Goal: Task Accomplishment & Management: Use online tool/utility

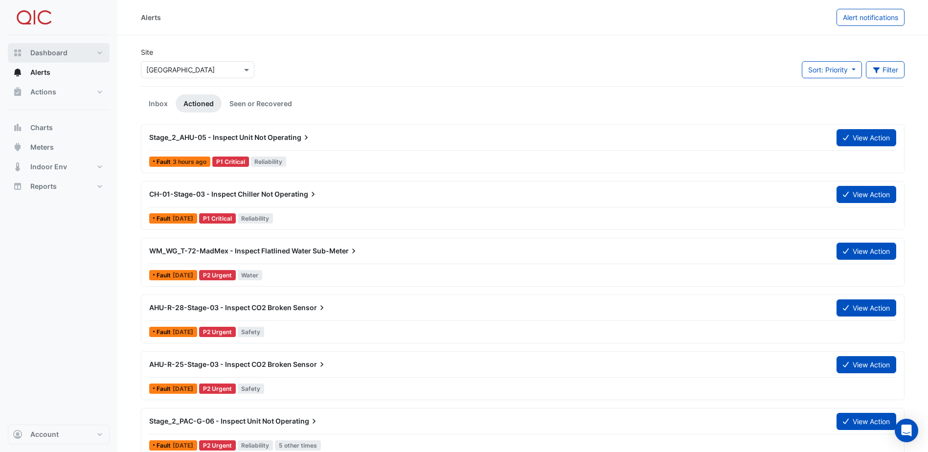
click at [59, 55] on span "Dashboard" at bounding box center [48, 53] width 37 height 10
select select "**"
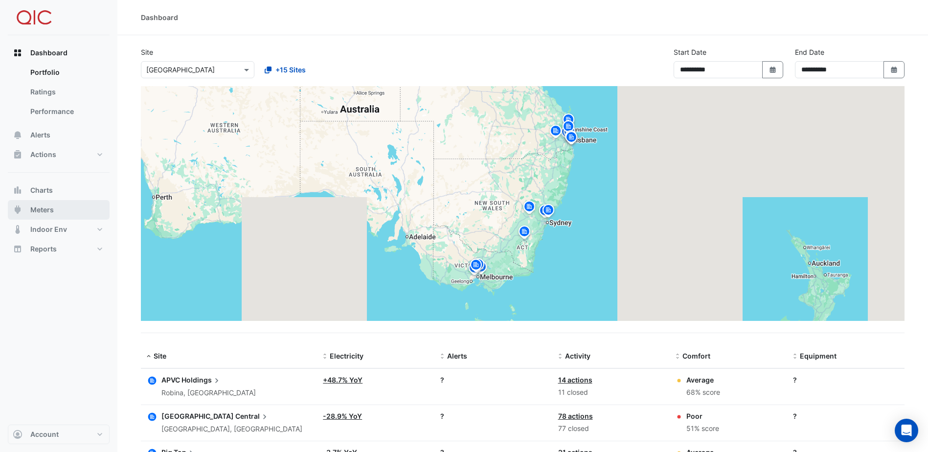
click at [41, 208] on span "Meters" at bounding box center [41, 210] width 23 height 10
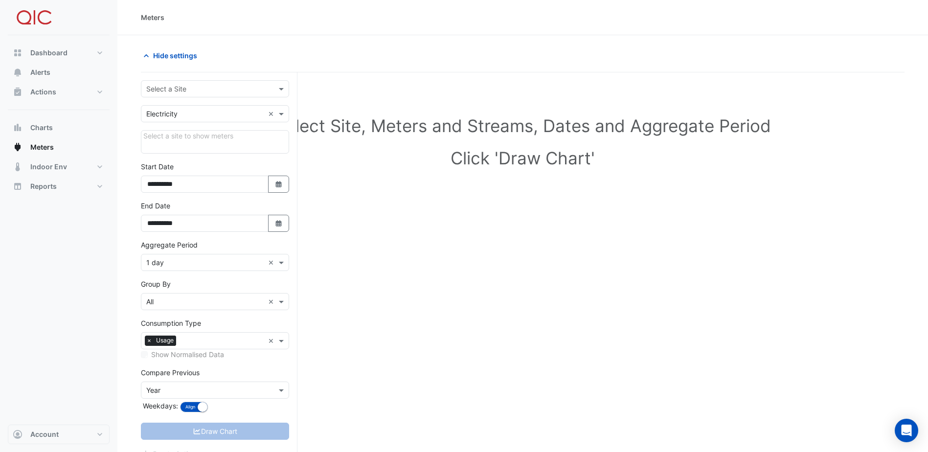
click at [223, 91] on input "text" at bounding box center [205, 89] width 118 height 10
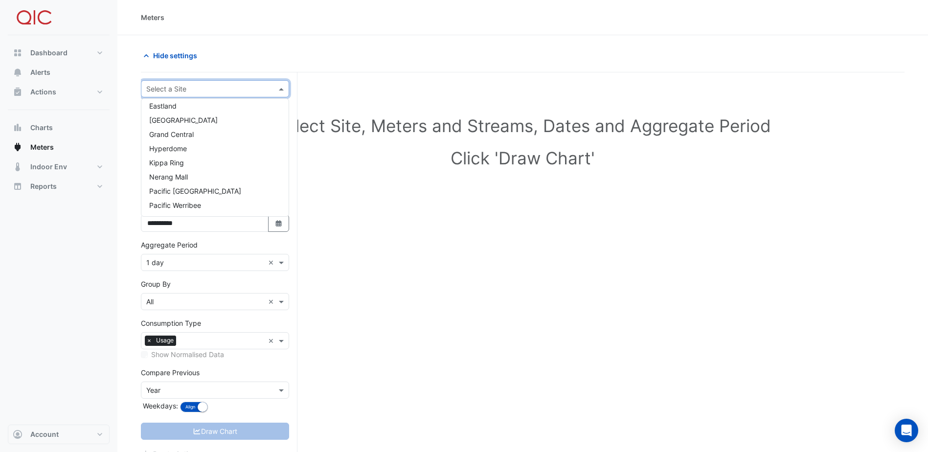
scroll to position [117, 0]
click at [189, 203] on span "[GEOGRAPHIC_DATA]" at bounding box center [183, 205] width 68 height 8
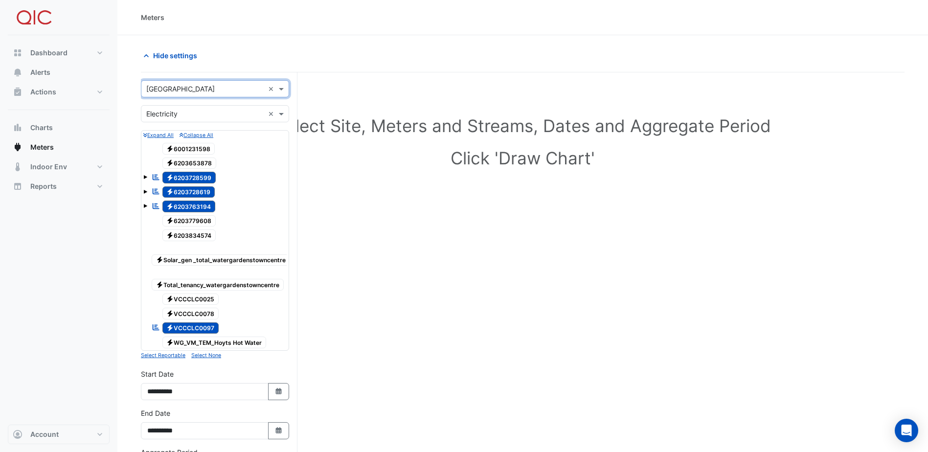
click at [94, 293] on div "Dashboard Portfolio Ratings Performance Alerts Actions Site Manager Charts" at bounding box center [59, 229] width 102 height 389
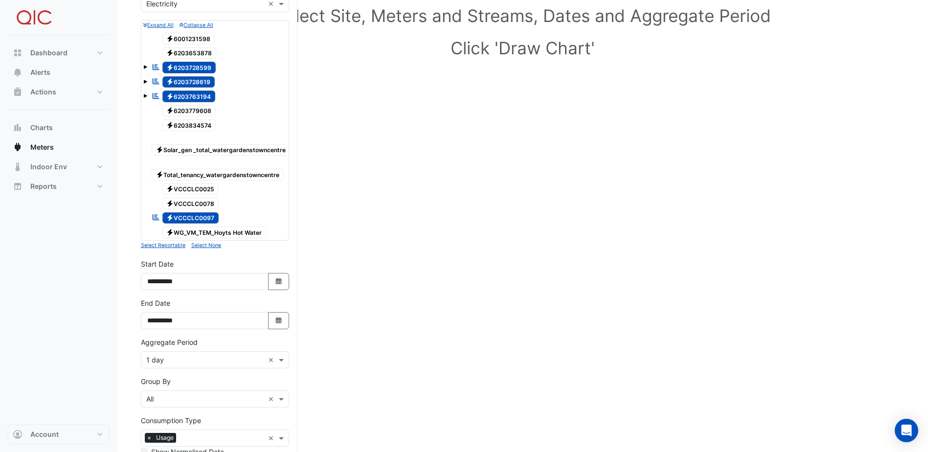
scroll to position [147, 0]
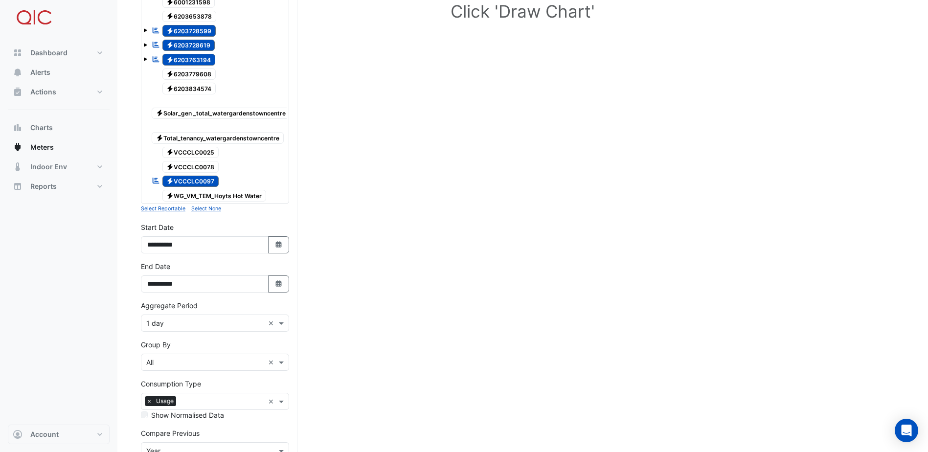
click at [168, 212] on small "Select Reportable" at bounding box center [163, 208] width 45 height 6
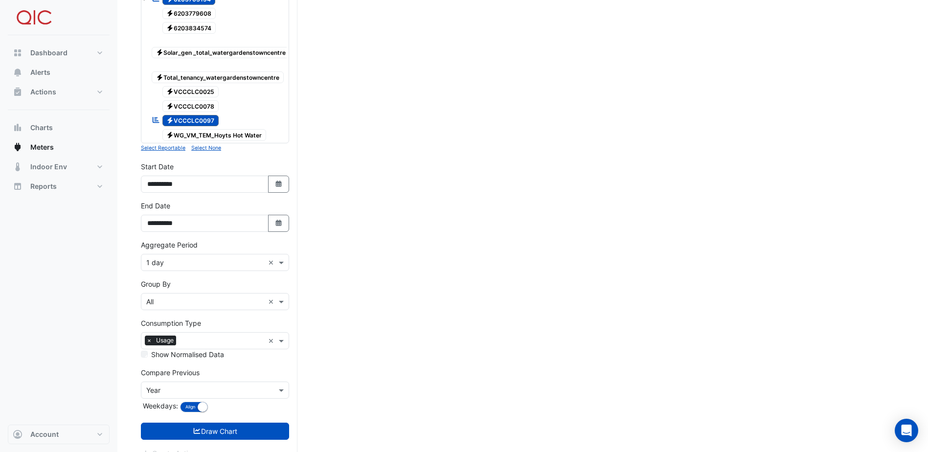
scroll to position [229, 0]
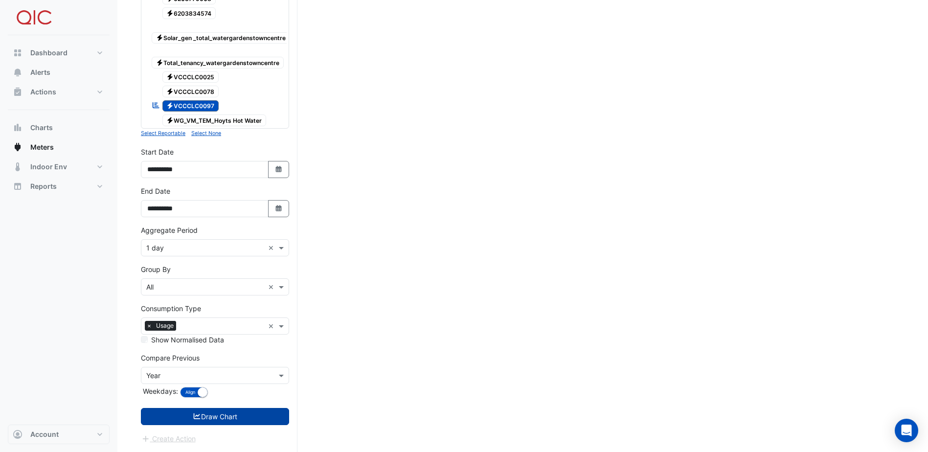
click at [223, 412] on button "Draw Chart" at bounding box center [215, 416] width 148 height 17
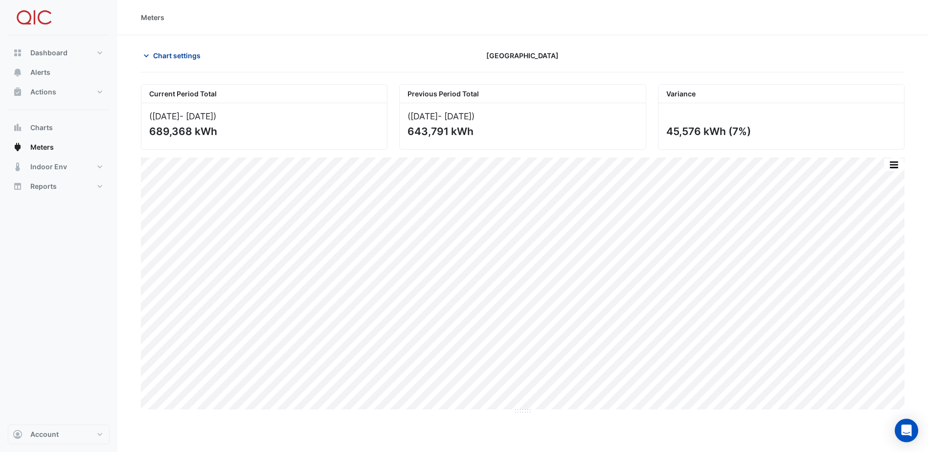
click at [166, 52] on span "Chart settings" at bounding box center [176, 55] width 47 height 10
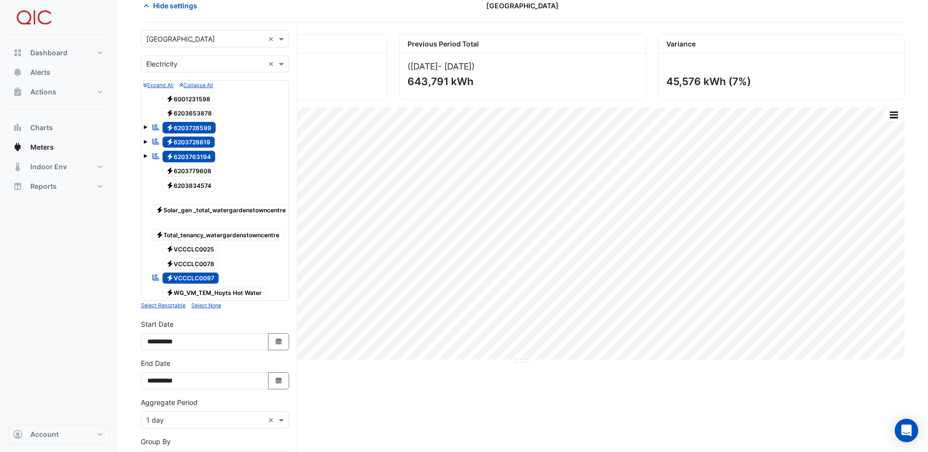
scroll to position [147, 0]
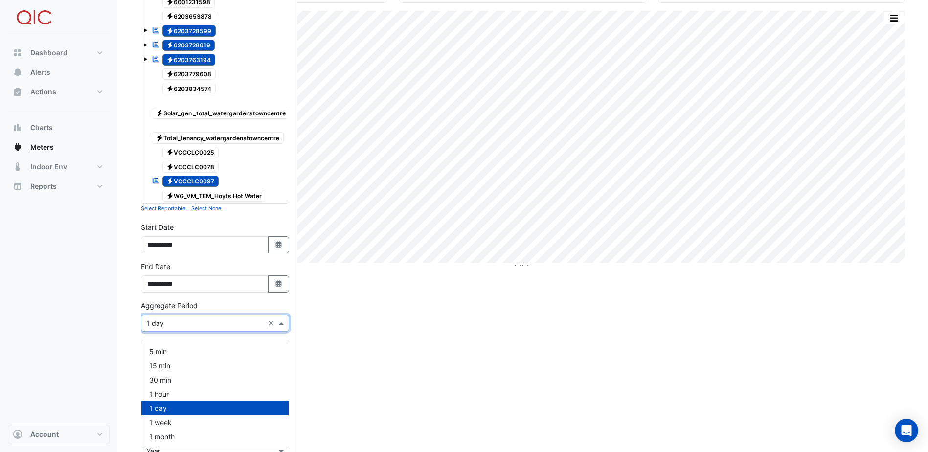
click at [235, 329] on input "text" at bounding box center [205, 323] width 118 height 10
click at [167, 438] on span "1 month" at bounding box center [161, 436] width 25 height 8
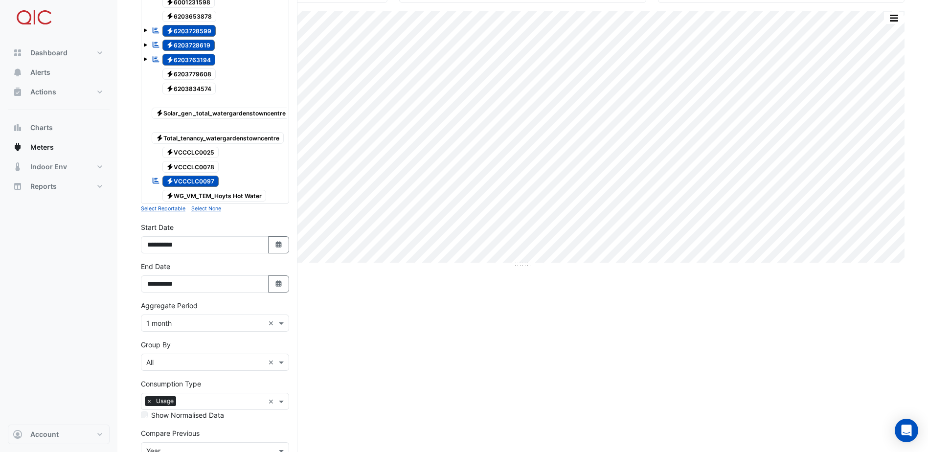
click at [59, 360] on div "Dashboard Portfolio Ratings Performance Alerts Actions Site Manager Charts" at bounding box center [59, 229] width 102 height 389
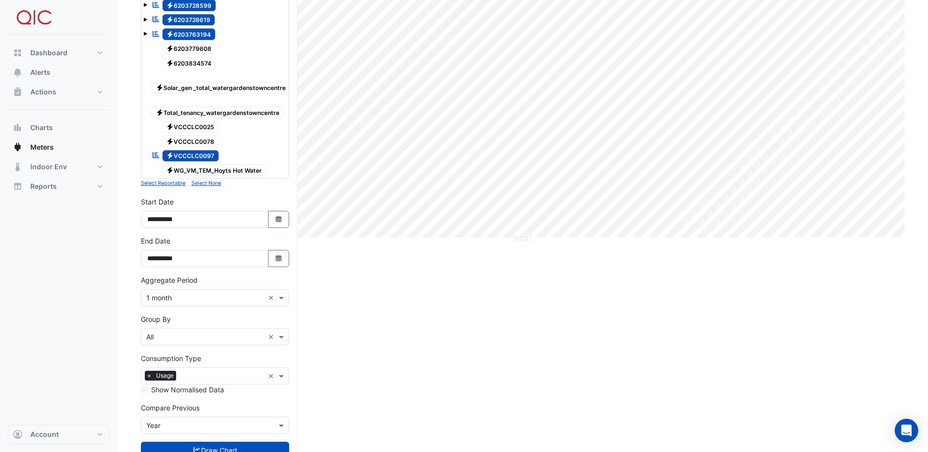
scroll to position [213, 0]
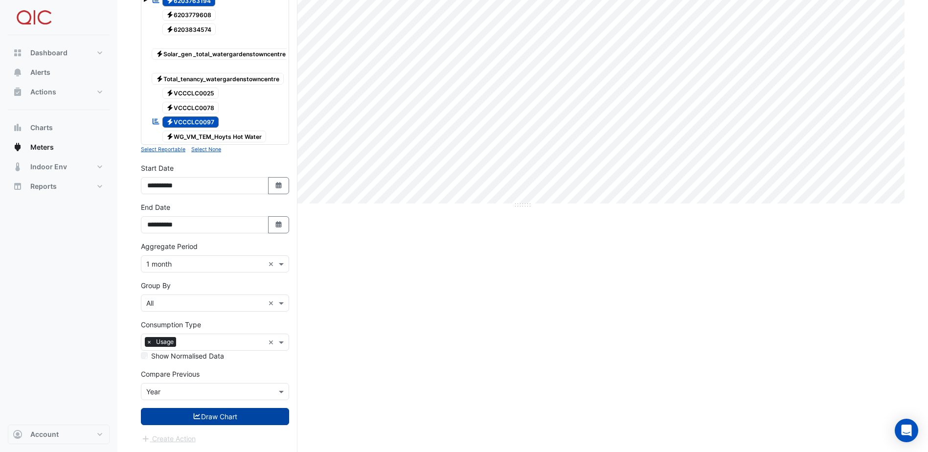
click at [199, 416] on icon "submit" at bounding box center [197, 416] width 9 height 7
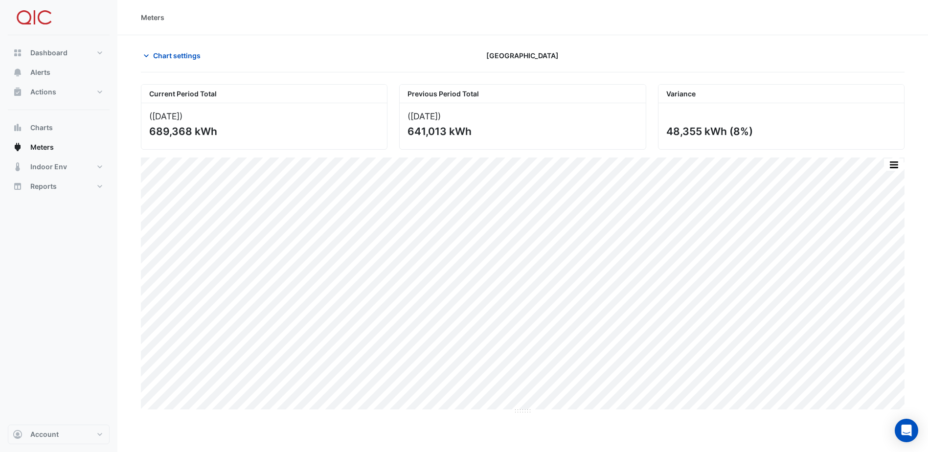
click at [64, 337] on div "Dashboard Portfolio Ratings Performance Alerts Actions Site Manager Charts" at bounding box center [59, 229] width 102 height 389
